Goal: Task Accomplishment & Management: Manage account settings

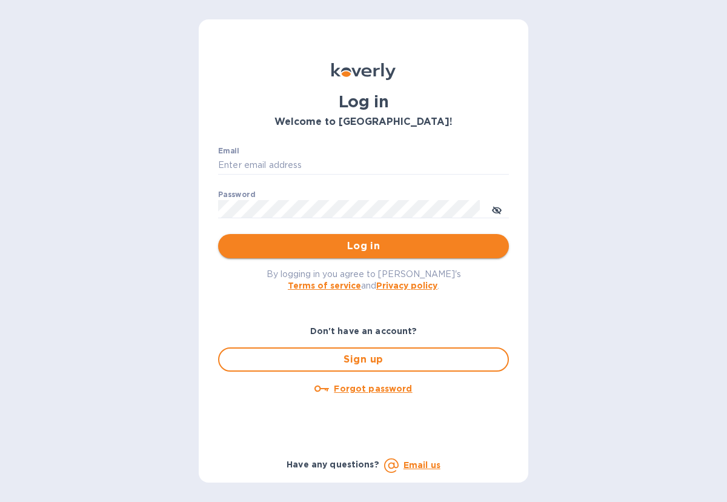
type input "christina@cynthiahurley.com"
click at [365, 250] on span "Log in" at bounding box center [363, 246] width 271 height 15
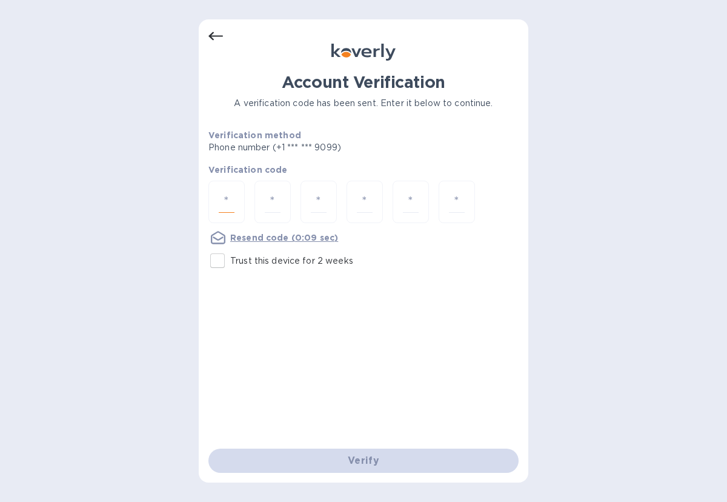
click at [233, 208] on input "number" at bounding box center [227, 202] width 16 height 22
type input "1"
type input "0"
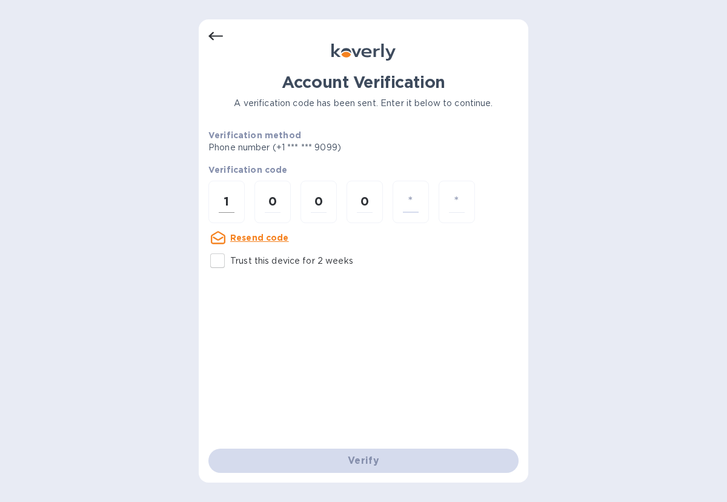
type input "8"
type input "3"
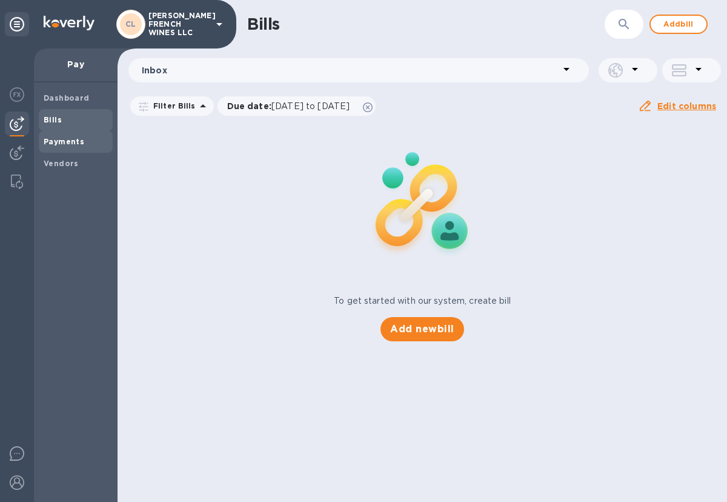
click at [52, 144] on b "Payments" at bounding box center [64, 141] width 41 height 9
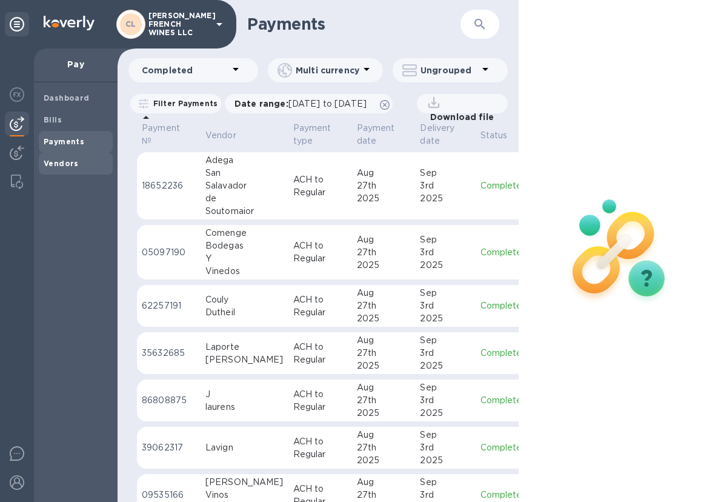
click at [52, 159] on b "Vendors" at bounding box center [61, 163] width 35 height 9
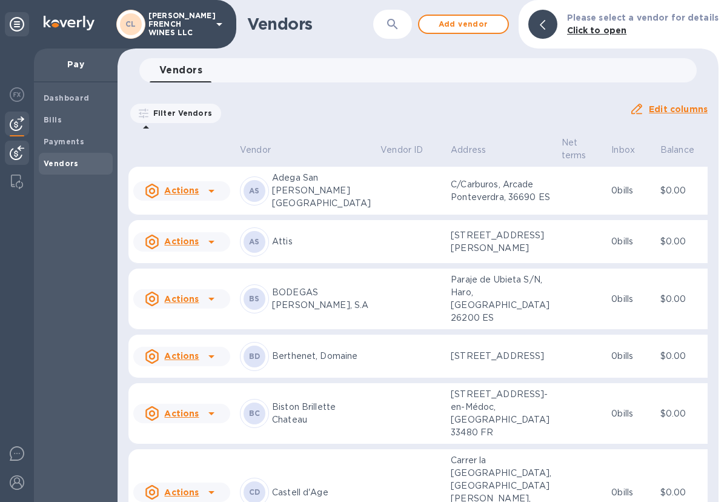
click at [12, 152] on img at bounding box center [17, 152] width 15 height 15
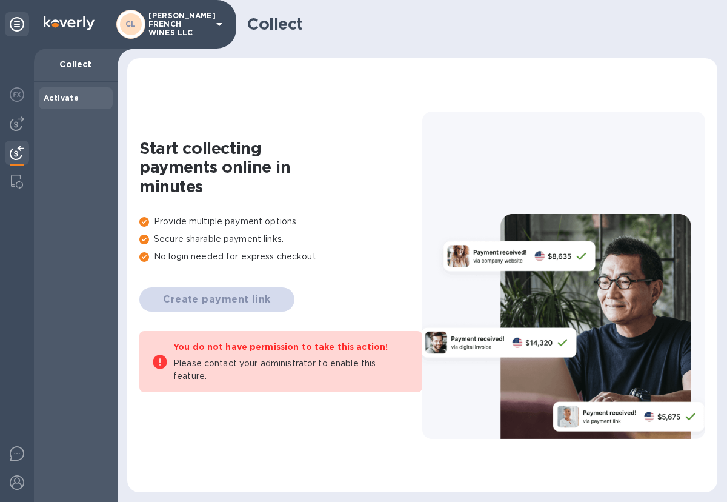
click at [74, 68] on p "Collect" at bounding box center [76, 64] width 64 height 12
click at [64, 97] on b "Activate" at bounding box center [61, 97] width 35 height 9
click at [18, 182] on img at bounding box center [17, 182] width 12 height 15
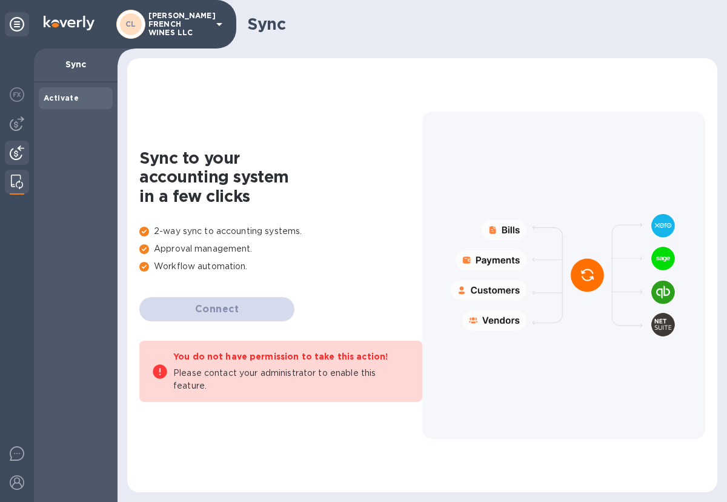
click at [16, 150] on img at bounding box center [17, 152] width 15 height 15
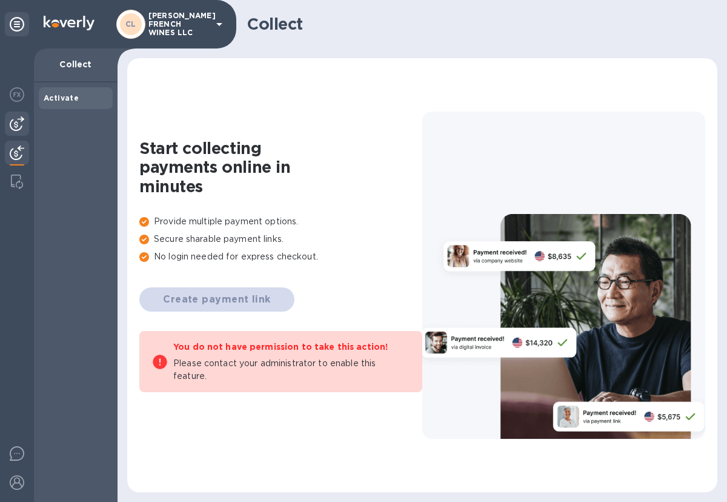
click at [17, 121] on img at bounding box center [17, 123] width 15 height 15
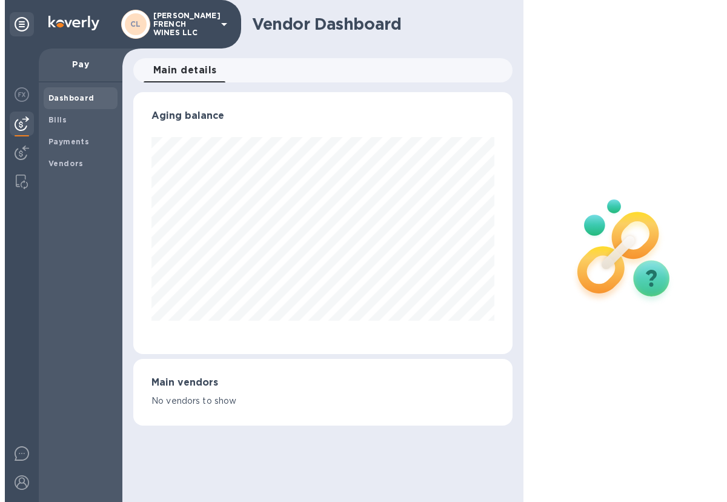
scroll to position [262, 379]
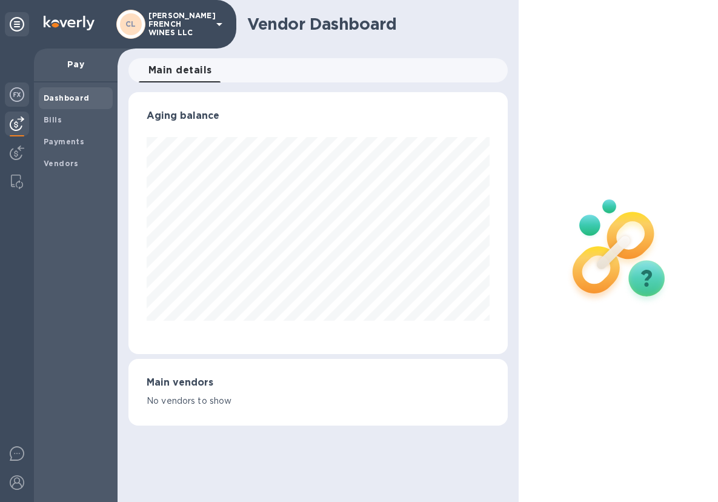
click at [17, 96] on img at bounding box center [17, 94] width 15 height 15
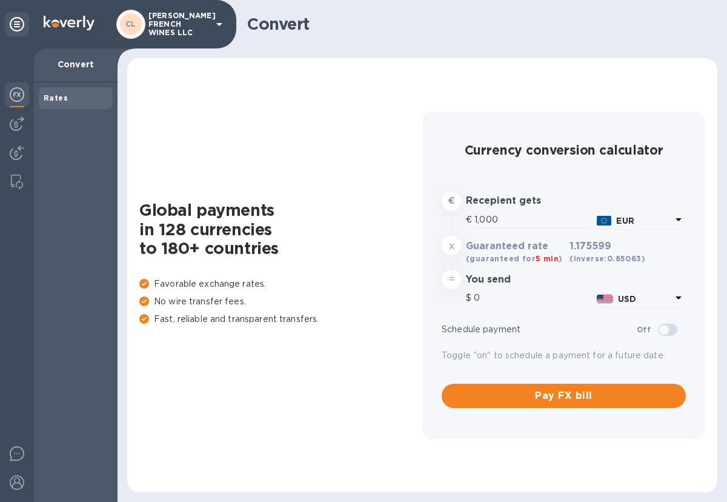
type input "1,175.6"
click at [221, 19] on icon at bounding box center [219, 24] width 15 height 15
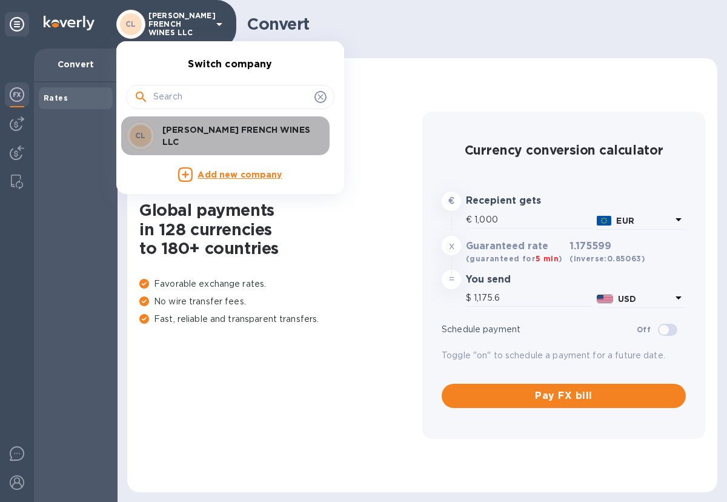
click at [190, 130] on p "[PERSON_NAME] FRENCH WINES LLC" at bounding box center [238, 136] width 153 height 24
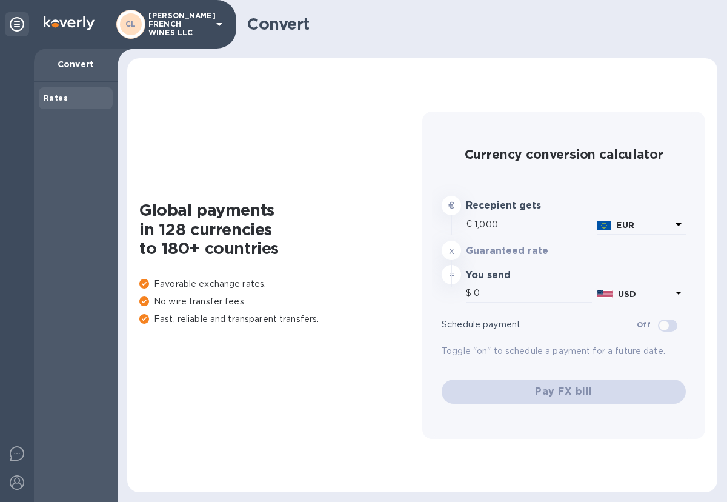
type input "1,175.6"
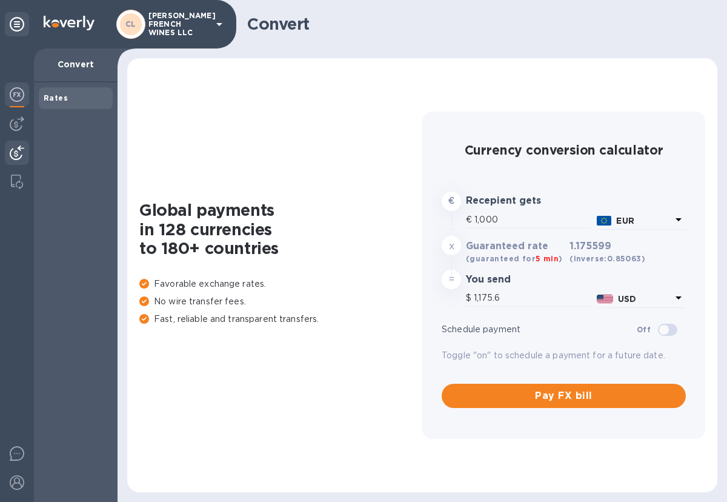
click at [19, 150] on img at bounding box center [17, 152] width 15 height 15
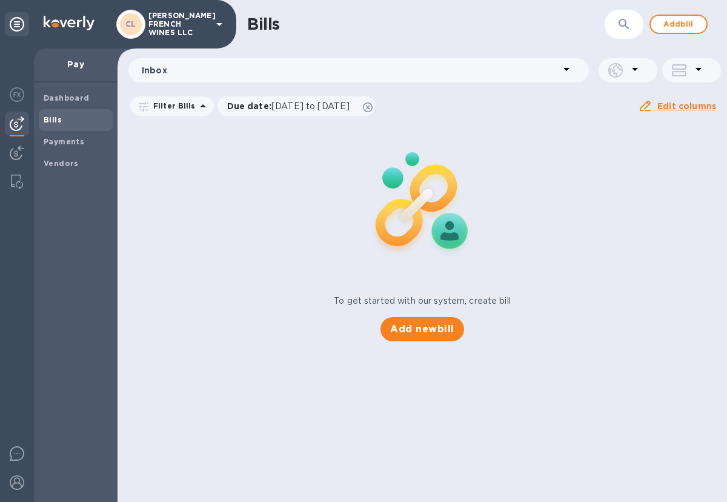
click at [197, 110] on icon at bounding box center [203, 106] width 15 height 15
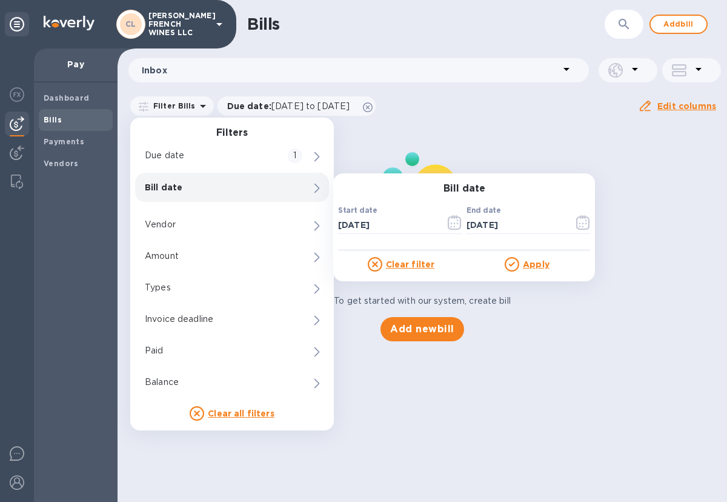
click at [674, 140] on div "To get started with our system, create bill Add new bill" at bounding box center [422, 232] width 619 height 228
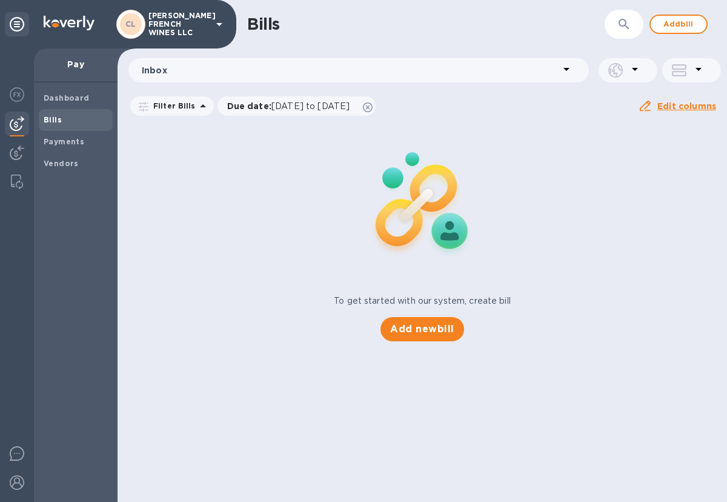
click at [563, 71] on icon at bounding box center [566, 69] width 15 height 15
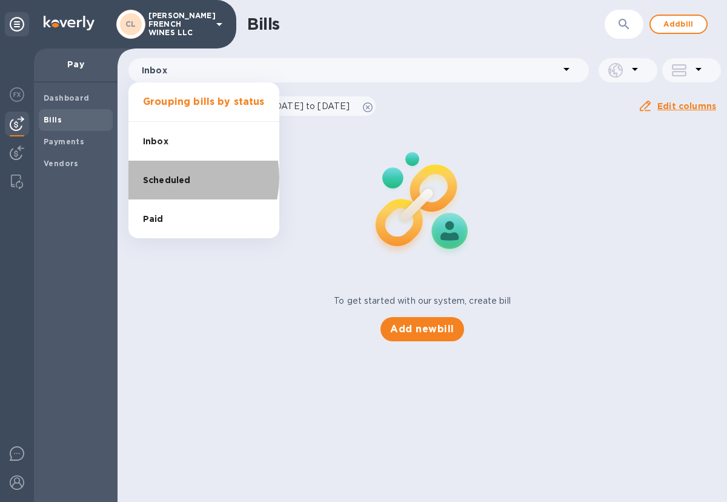
click at [173, 178] on span "Scheduled" at bounding box center [166, 180] width 47 height 13
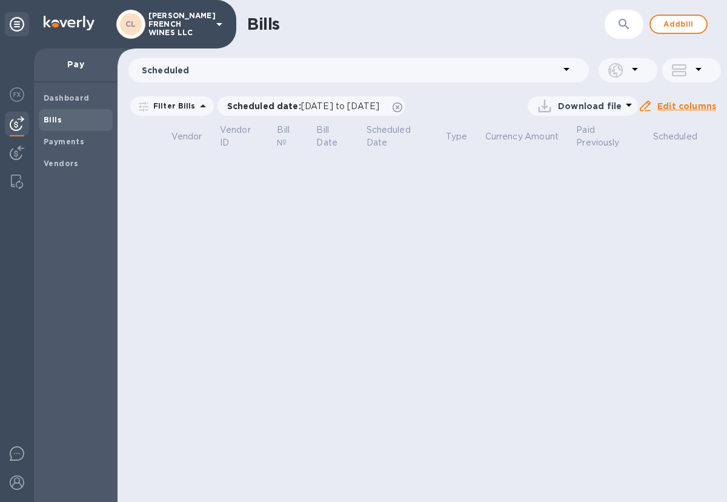
click at [567, 71] on icon at bounding box center [567, 69] width 6 height 3
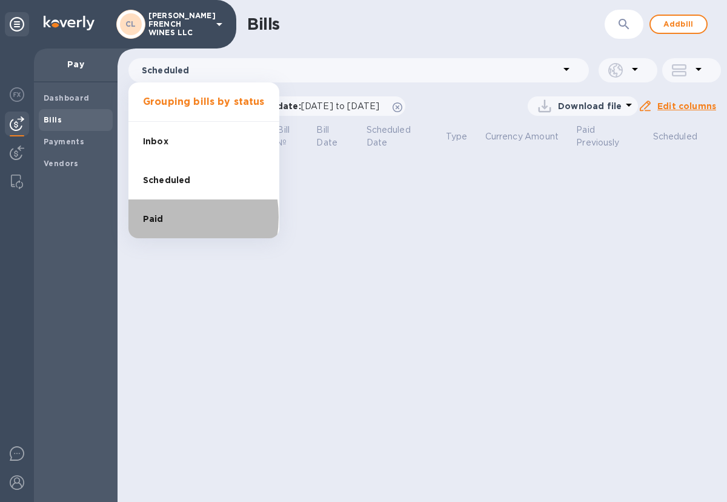
click at [155, 218] on span "Paid" at bounding box center [153, 219] width 21 height 13
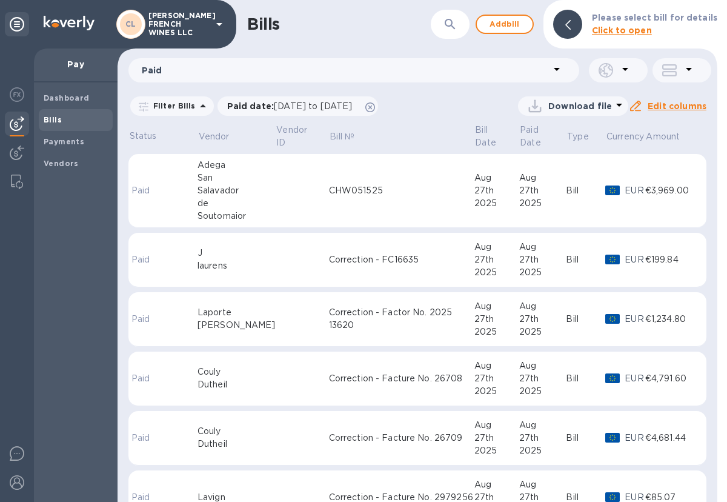
click at [556, 71] on icon at bounding box center [557, 69] width 15 height 15
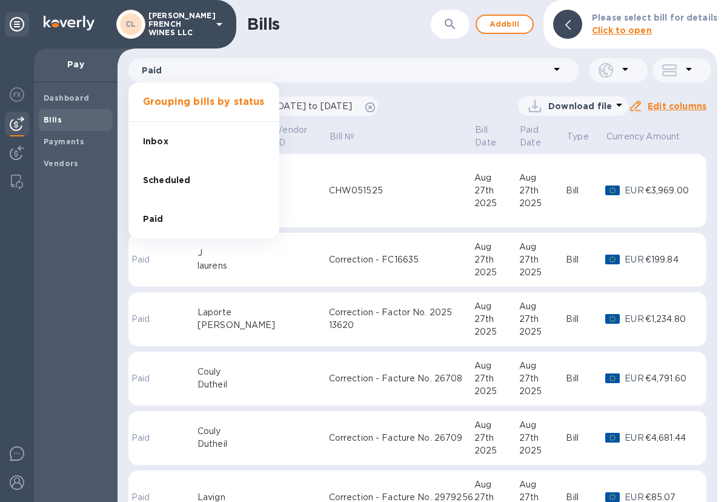
click at [159, 142] on span "Inbox" at bounding box center [155, 141] width 25 height 13
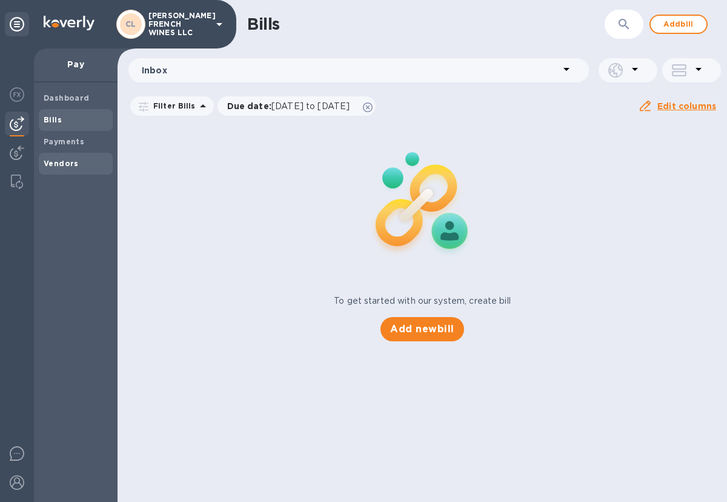
click at [72, 170] on div "Vendors" at bounding box center [76, 164] width 74 height 22
click at [696, 69] on icon at bounding box center [698, 69] width 15 height 15
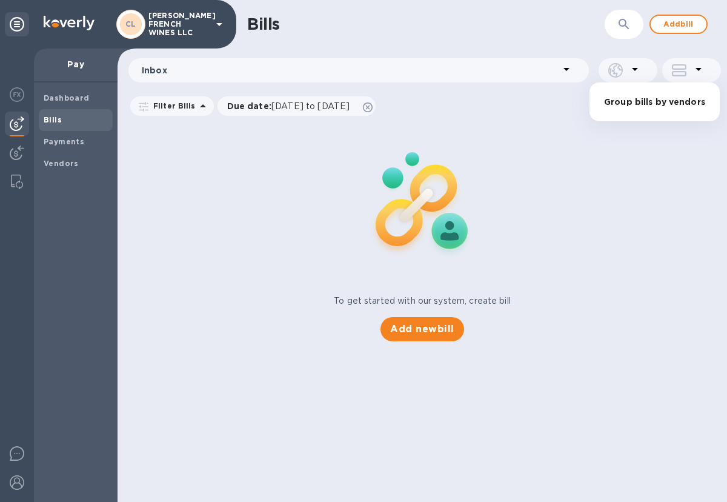
click at [664, 217] on div at bounding box center [363, 251] width 727 height 502
click at [635, 67] on icon at bounding box center [635, 69] width 15 height 15
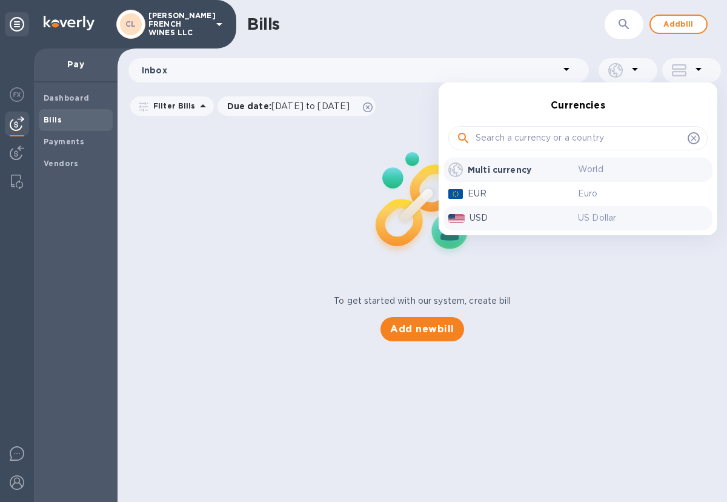
click at [584, 215] on p "US Dollar" at bounding box center [643, 217] width 130 height 13
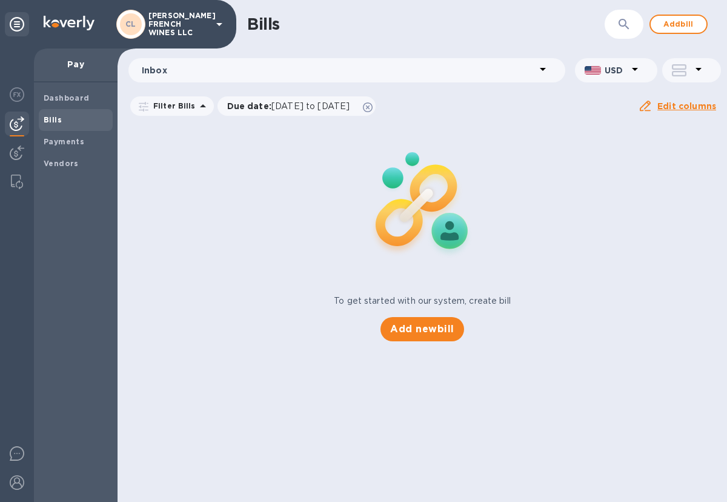
click at [237, 253] on div "To get started with our system, create bill Add new bill" at bounding box center [422, 232] width 619 height 228
